Goal: Task Accomplishment & Management: Use online tool/utility

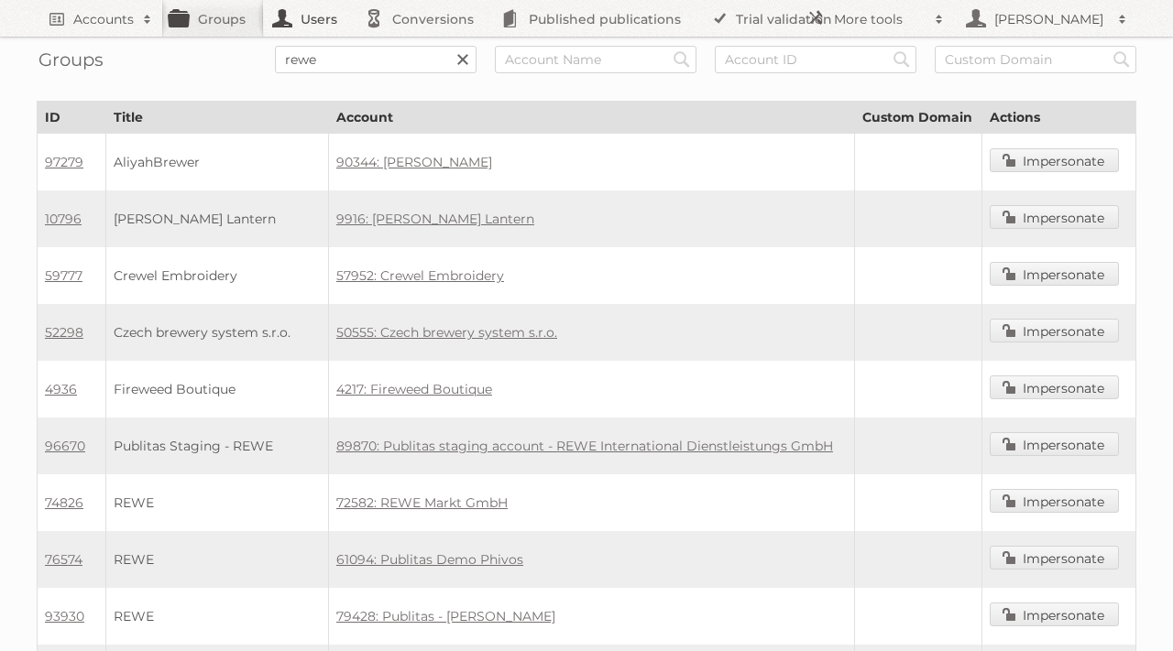
click at [307, 12] on link "Users" at bounding box center [310, 18] width 92 height 37
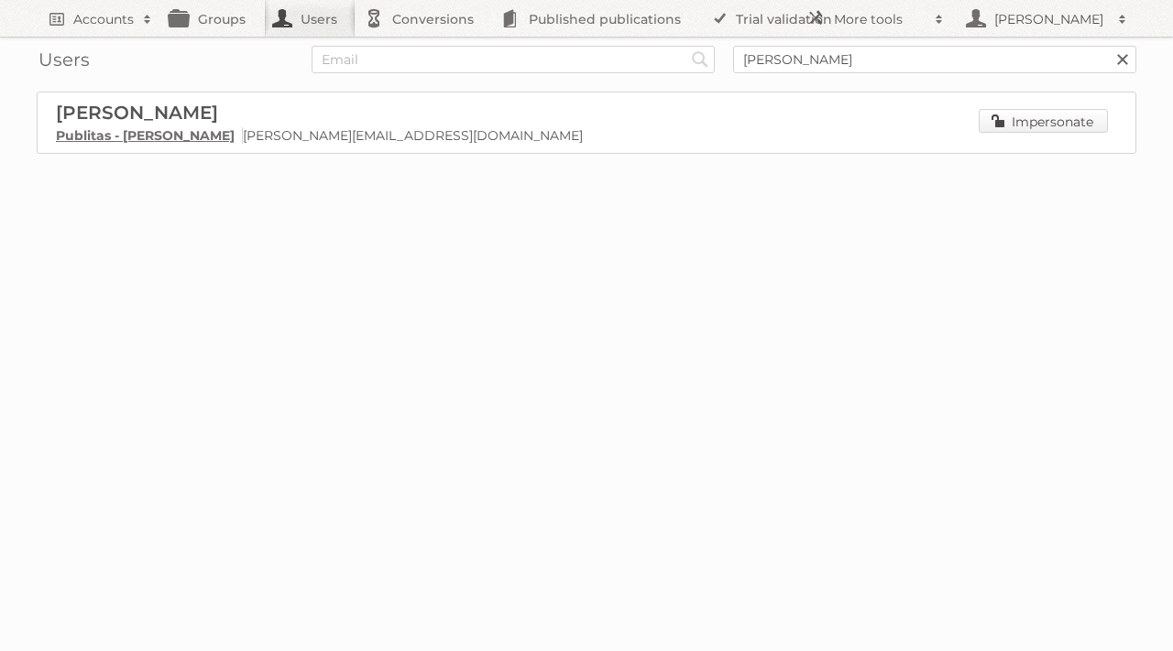
click at [1046, 130] on link "Impersonate" at bounding box center [1043, 121] width 129 height 24
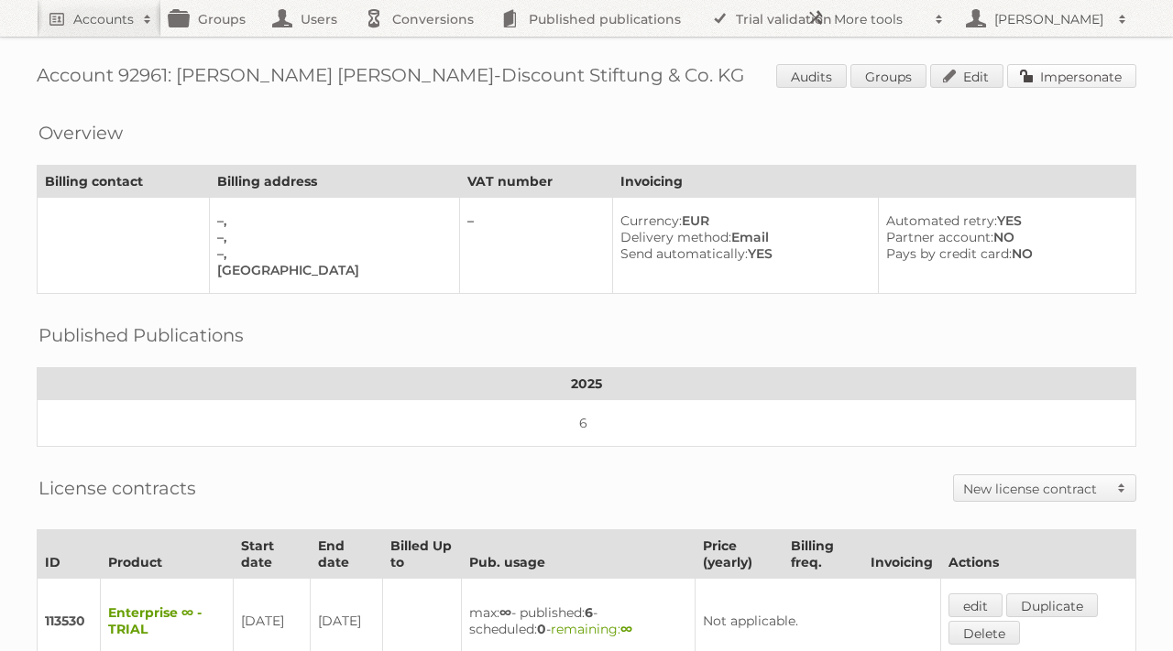
click at [1062, 72] on link "Impersonate" at bounding box center [1071, 76] width 129 height 24
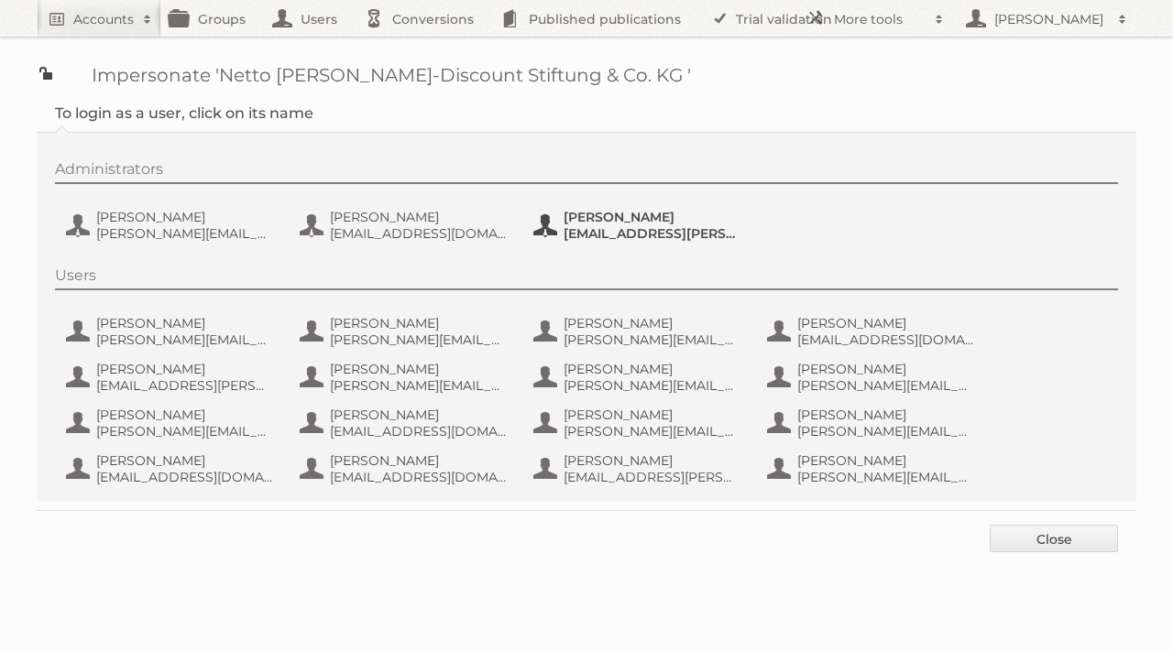
click at [665, 228] on span "tanja.hofmann@netto-online.de" at bounding box center [652, 233] width 178 height 16
